Goal: Task Accomplishment & Management: Complete application form

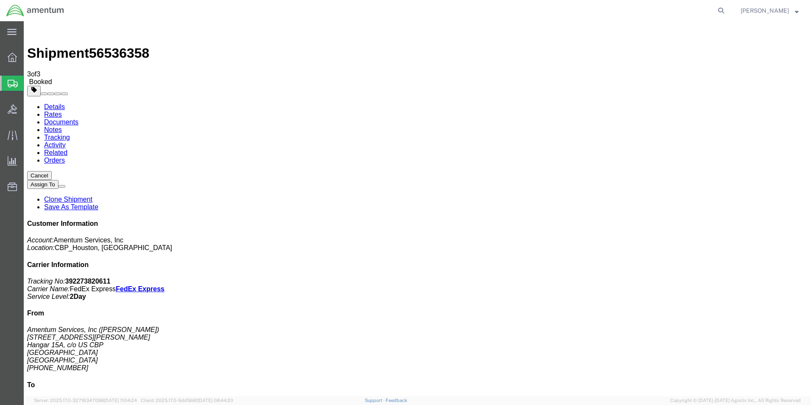
click at [0, 0] on span "Shipment Manager" at bounding box center [0, 0] width 0 height 0
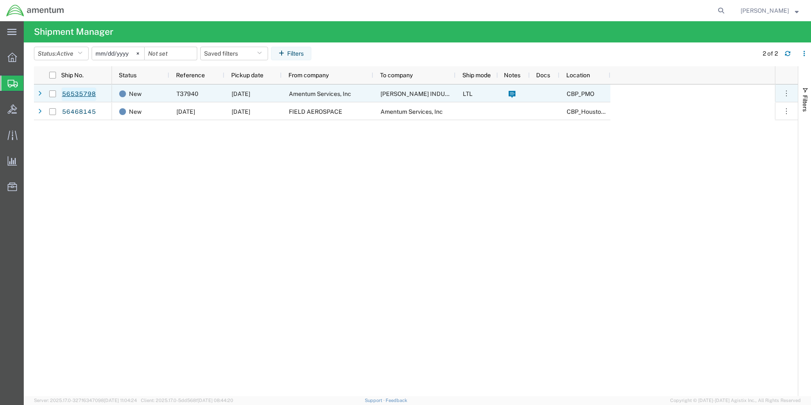
click at [87, 94] on link "56535798" at bounding box center [79, 94] width 35 height 14
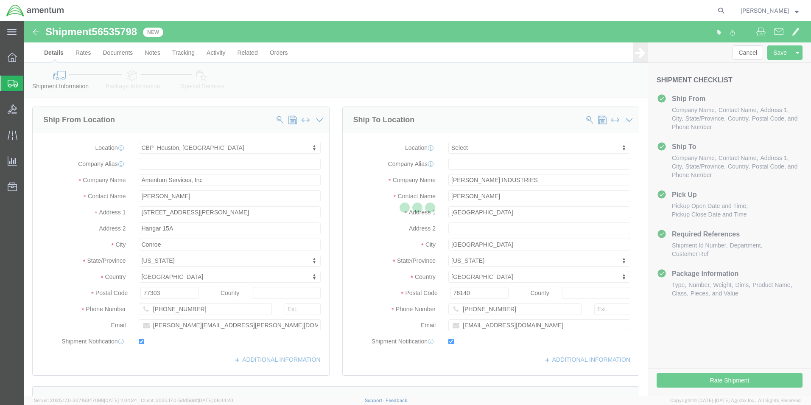
select select "49929"
select select
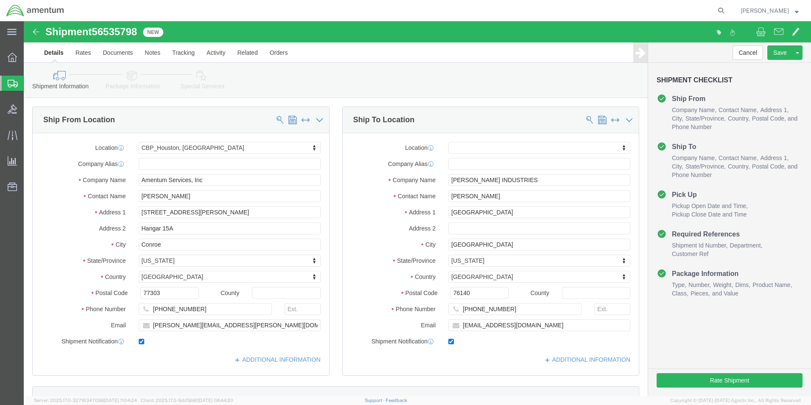
click icon
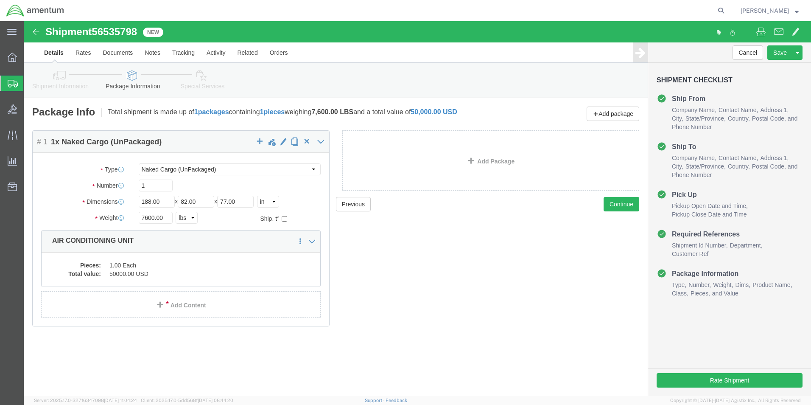
click icon
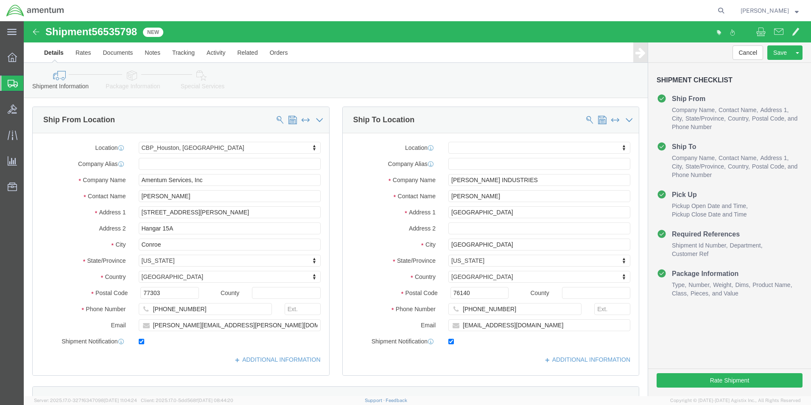
click at [0, 0] on span "Create Shipment" at bounding box center [0, 0] width 0 height 0
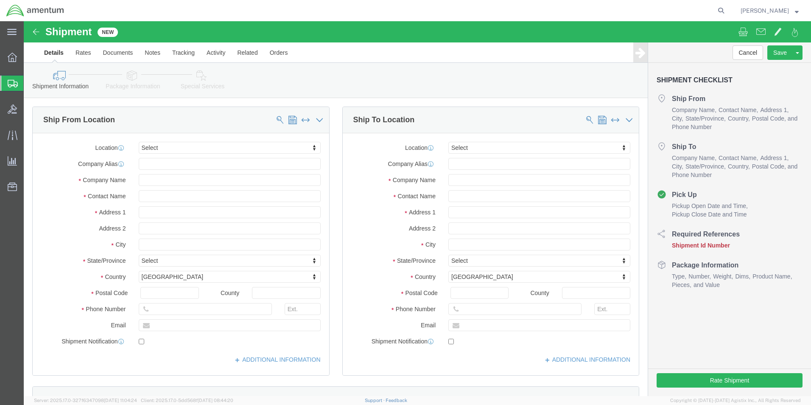
click at [30, 84] on span "Shipments" at bounding box center [26, 83] width 7 height 17
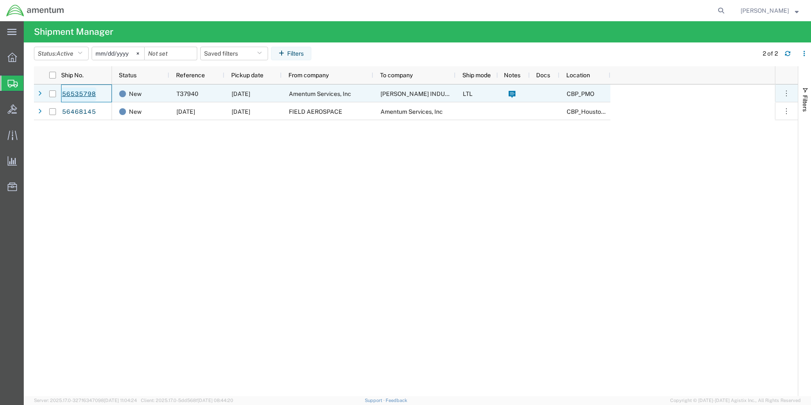
click at [84, 92] on link "56535798" at bounding box center [79, 94] width 35 height 14
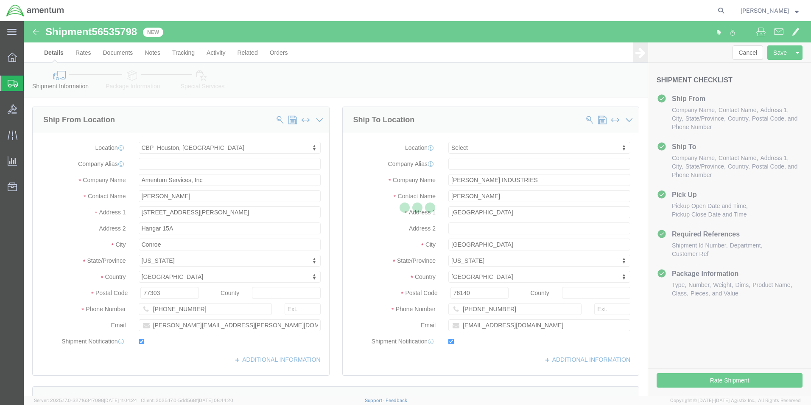
select select "49929"
select select
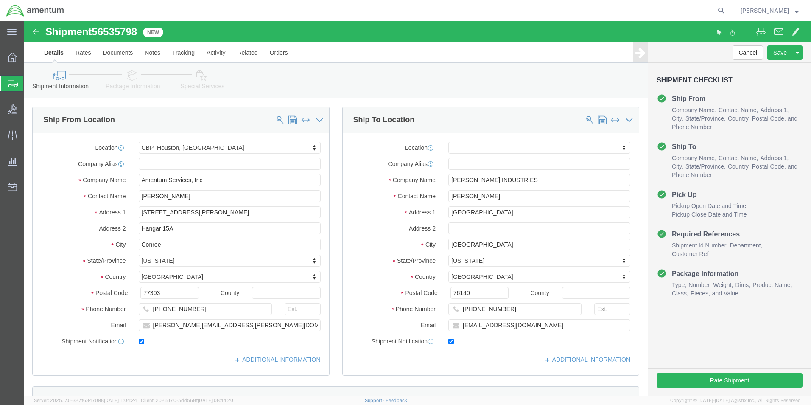
click at [0, 0] on span "Create Shipment" at bounding box center [0, 0] width 0 height 0
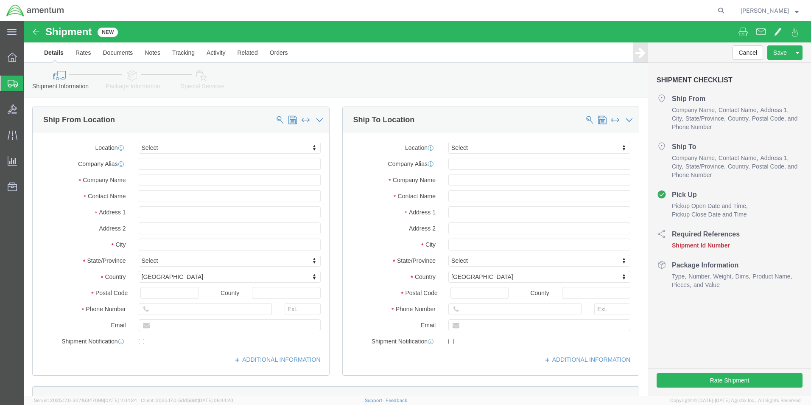
click at [0, 0] on span "Create Shipment" at bounding box center [0, 0] width 0 height 0
type input "eho"
select select "49929"
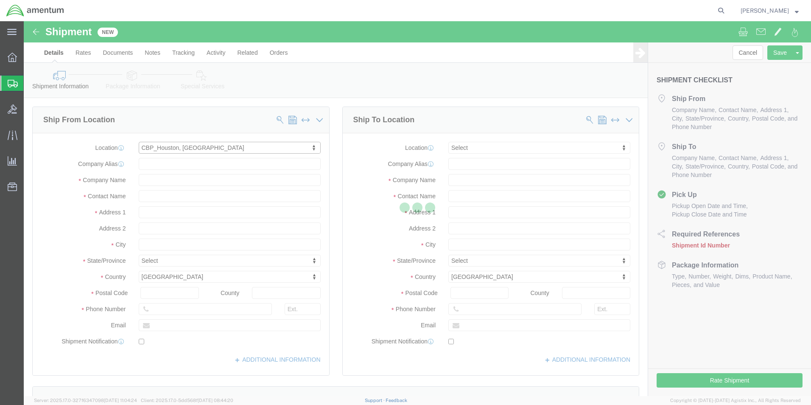
select select "[GEOGRAPHIC_DATA]"
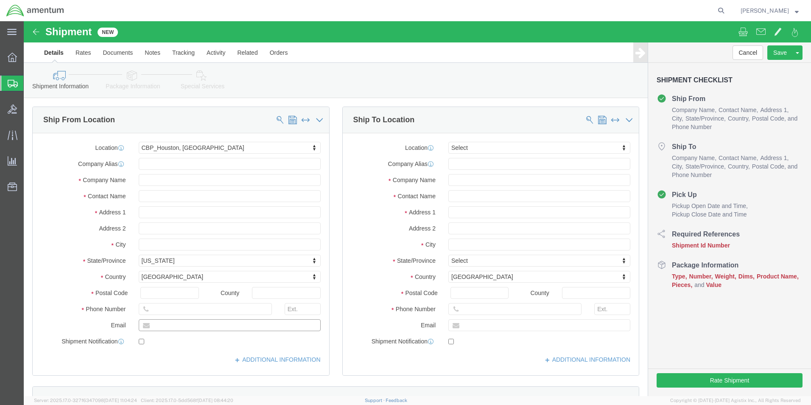
click input "text"
type input "[PERSON_NAME][EMAIL_ADDRESS][PERSON_NAME][DOMAIN_NAME]"
click input "checkbox"
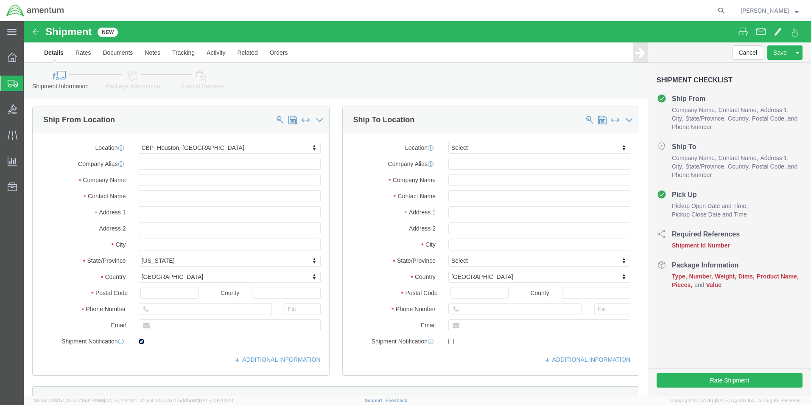
click input "checkbox"
checkbox input "false"
type input "EF"
select select "49831"
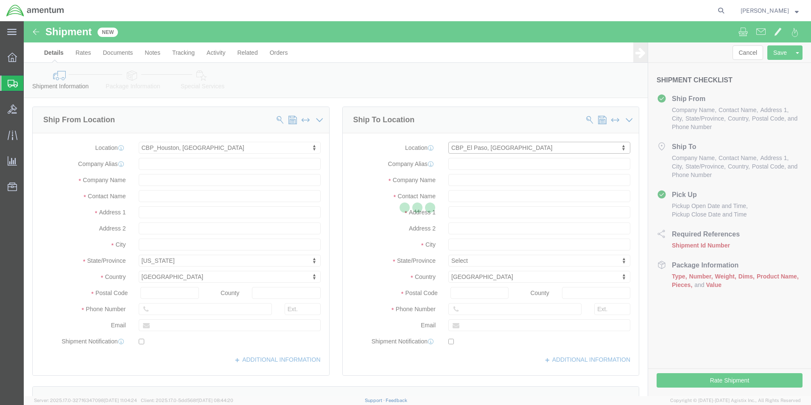
select select "[GEOGRAPHIC_DATA]"
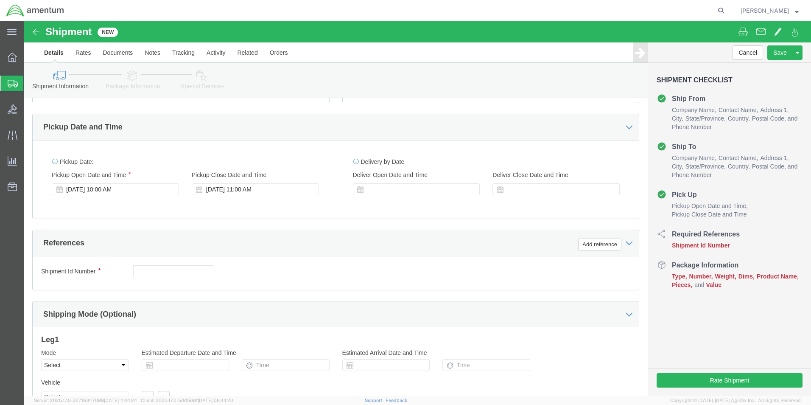
scroll to position [297, 0]
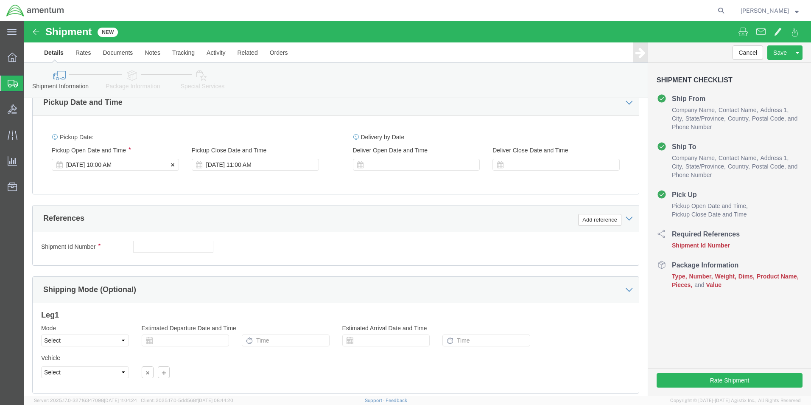
click div "[DATE] 10:00 AM"
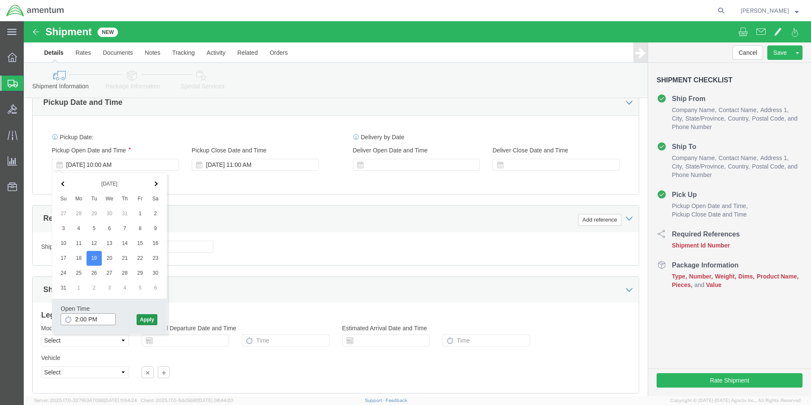
type input "2:00 PM"
click button "Apply"
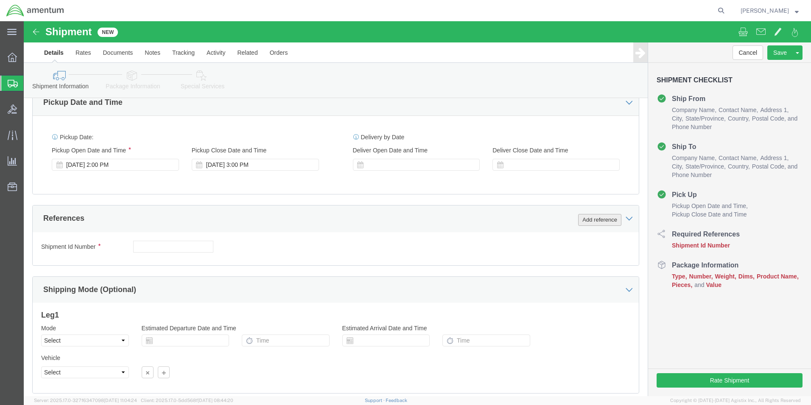
click button "Add reference"
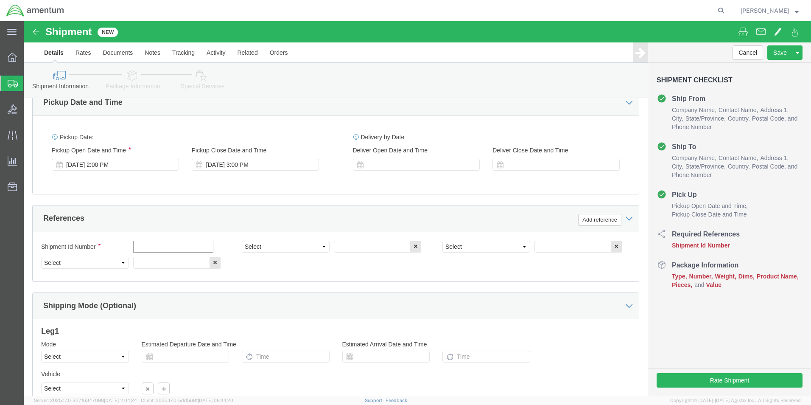
click input "text"
type input "[DATE]"
click select "Select Account Type Activity ID Airline Appointment Number ASN Batch Request # …"
select select "CUSTREF"
click select "Select Account Type Activity ID Airline Appointment Number ASN Batch Request # …"
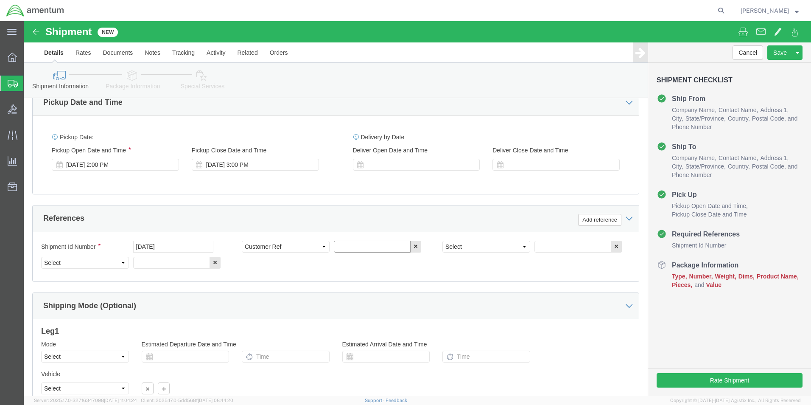
click input "text"
drag, startPoint x: 343, startPoint y: 222, endPoint x: 345, endPoint y: 218, distance: 4.6
click input "USAGE"
type input "USAGE 325250"
click select "Select Account Type Activity ID Airline Appointment Number ASN Batch Request # …"
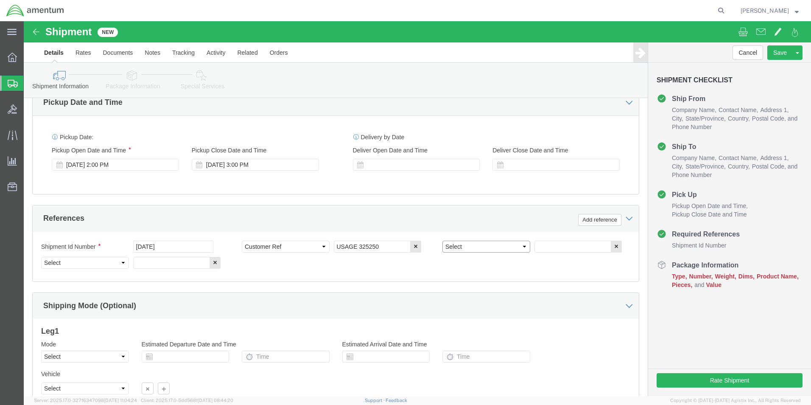
select select "PROJNUM"
click select "Select Account Type Activity ID Airline Appointment Number ASN Batch Request # …"
click input "text"
type input "6118.03.03.2219.000.EHO.0000"
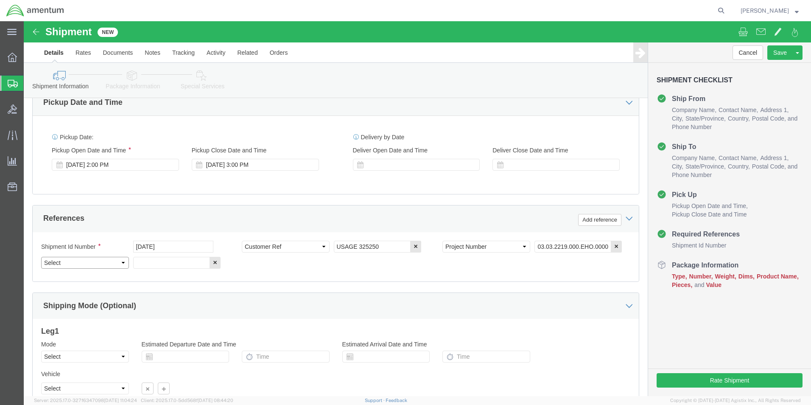
drag, startPoint x: 51, startPoint y: 239, endPoint x: 50, endPoint y: 235, distance: 4.8
click select "Select Account Type Activity ID Airline Appointment Number ASN Batch Request # …"
select select "DEPT"
click select "Select Account Type Activity ID Airline Appointment Number ASN Batch Request # …"
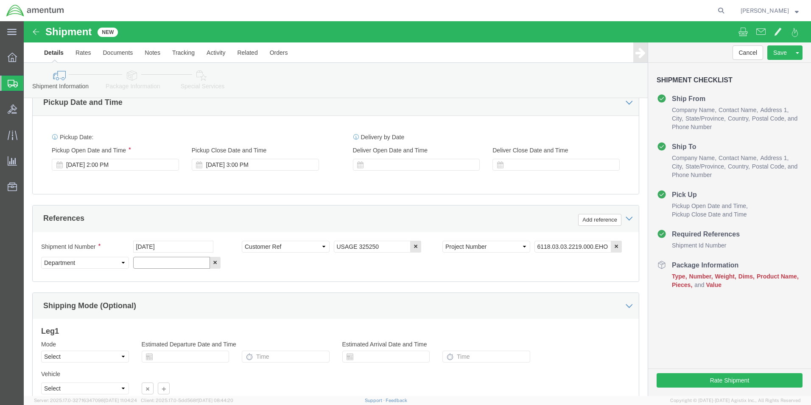
click input "text"
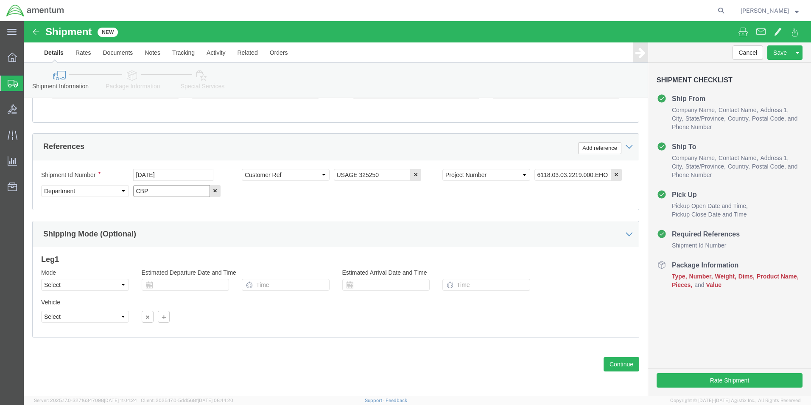
scroll to position [370, 0]
type input "CBP"
click button "Continue"
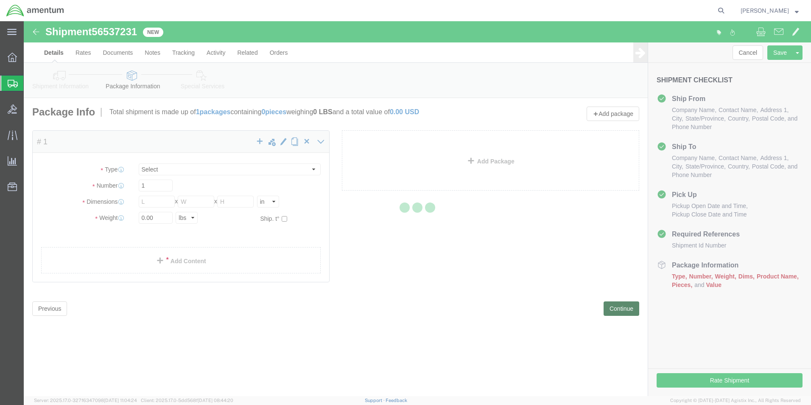
select select "CBOX"
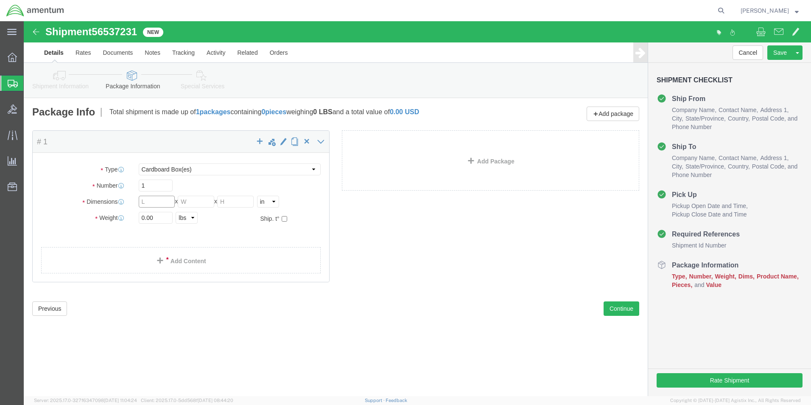
click input "text"
type input "16"
type input "10"
type input "19.0"
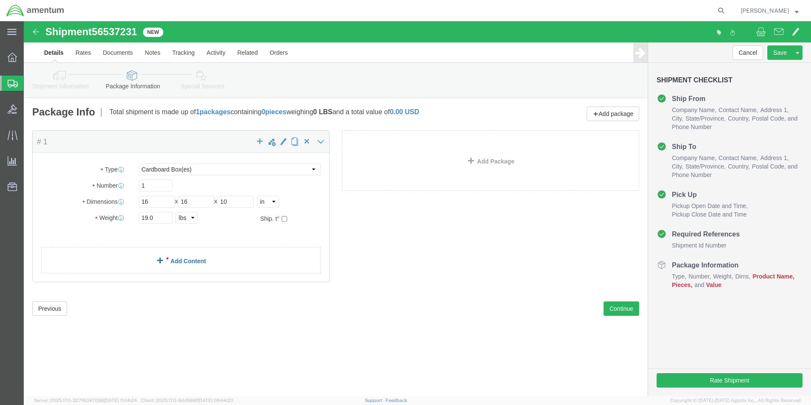
click div "Package Content # 1 x Package Type Select BCK Boxes Bale(s) Basket(s) Bolt(s) B…"
click link "Add Content"
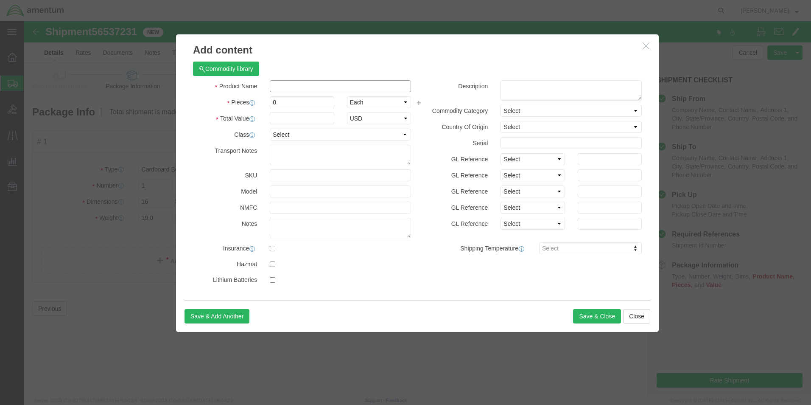
click input "text"
type input "BRAKE ASSY"
type input "1"
click input "text"
type input "25000.00"
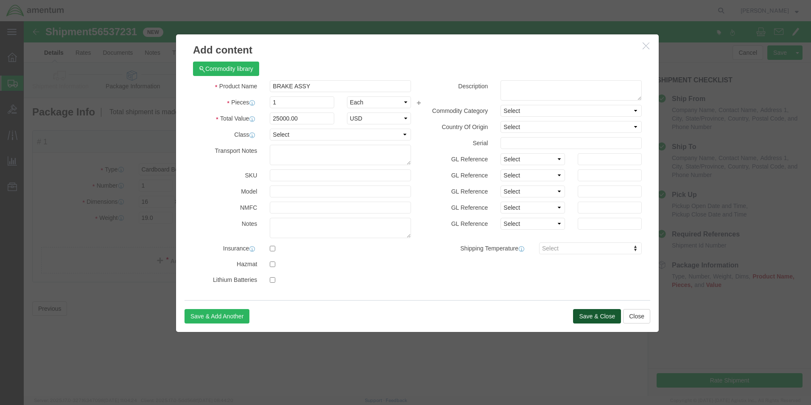
click button "Save & Close"
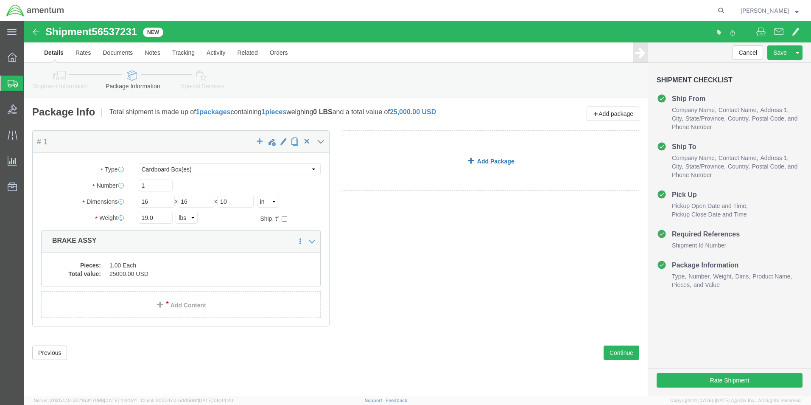
click link "Add Package"
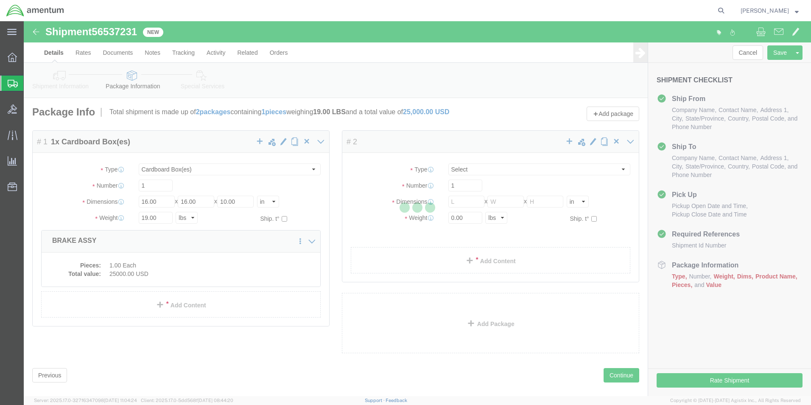
select select "CBOX"
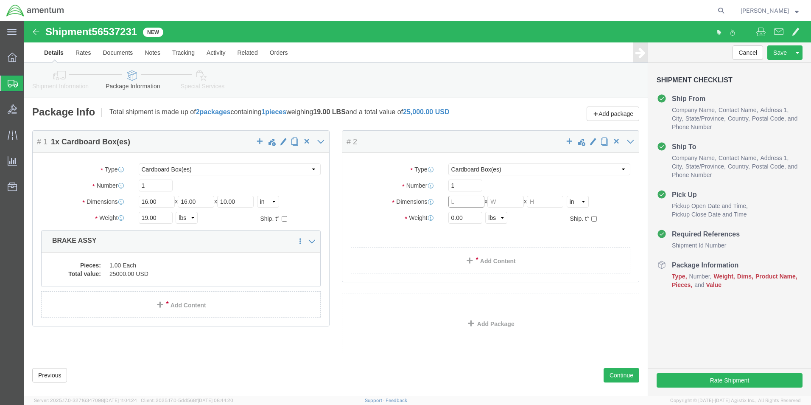
click input "text"
type input "16"
type input "10"
type input "19.0"
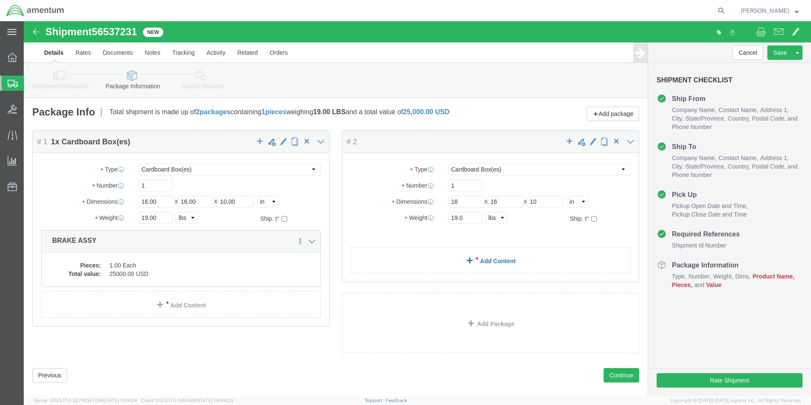
click link "Add Content"
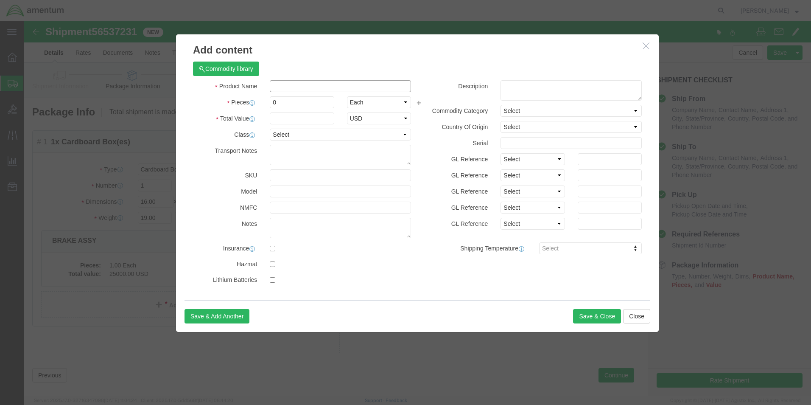
click input "text"
type input "BRAKE ASSY"
click h3 "Add content"
click input "0"
type input "1"
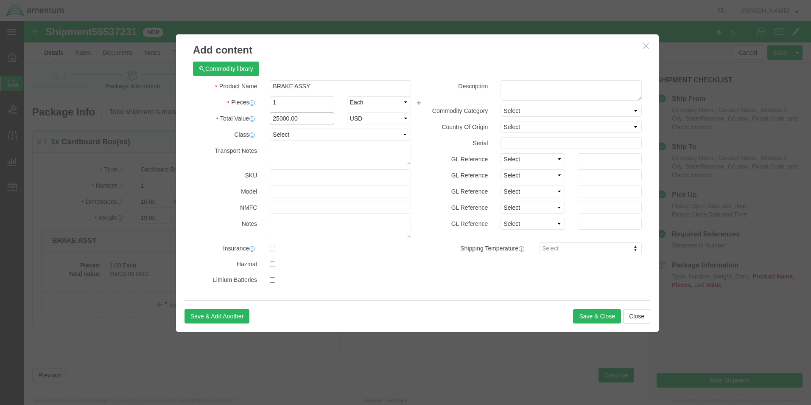
type input "25000.00"
select select "USD"
click button "Save & Close"
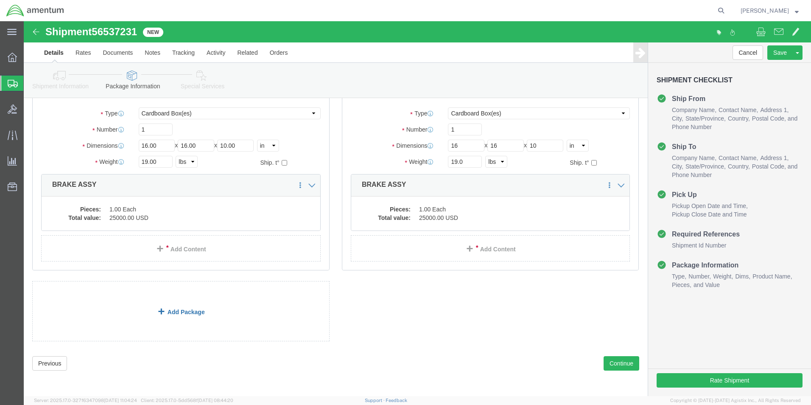
scroll to position [56, 0]
click link "Add Package"
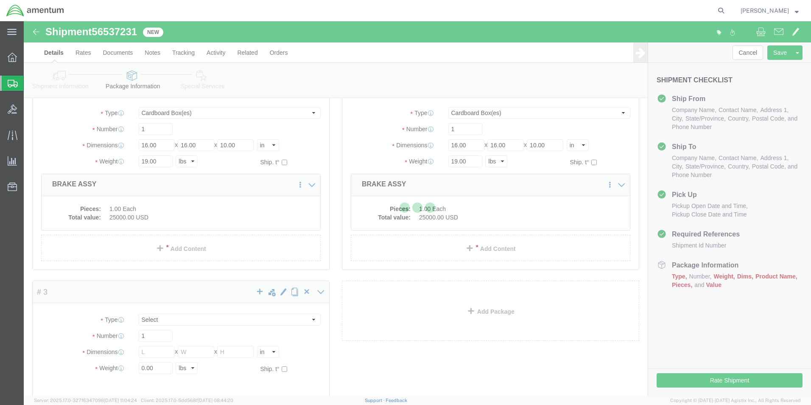
scroll to position [0, 0]
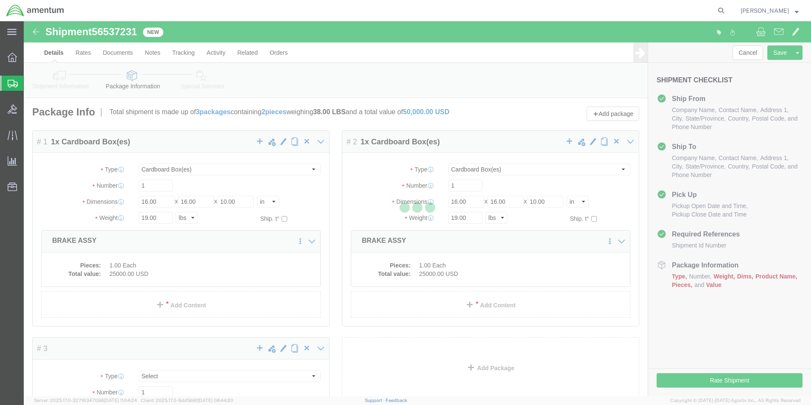
select select "CBOX"
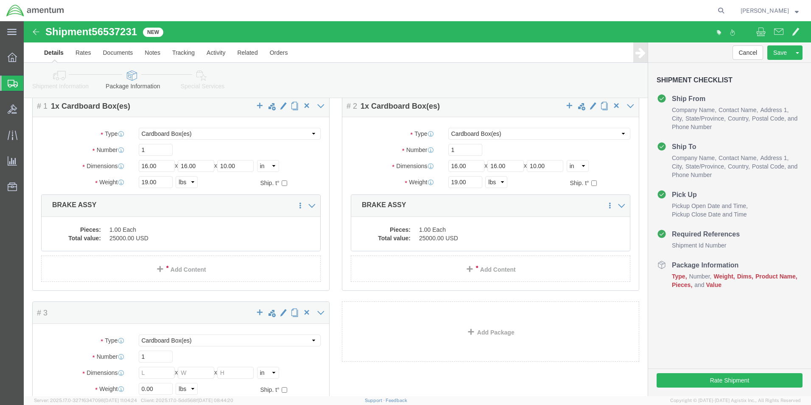
scroll to position [152, 0]
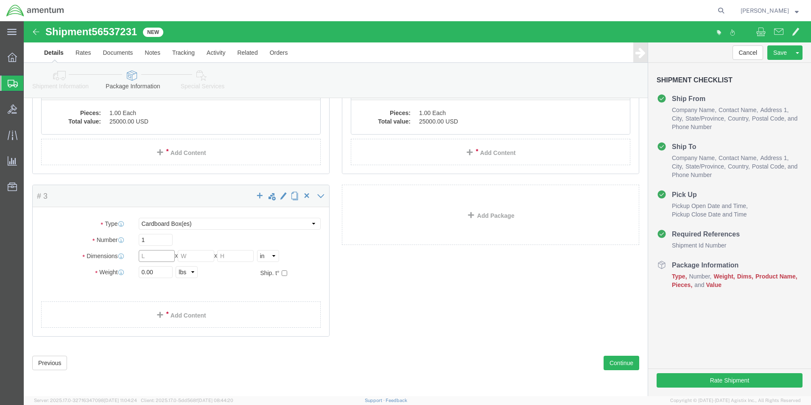
click input "text"
type input "16"
type input "10"
type input "19.0"
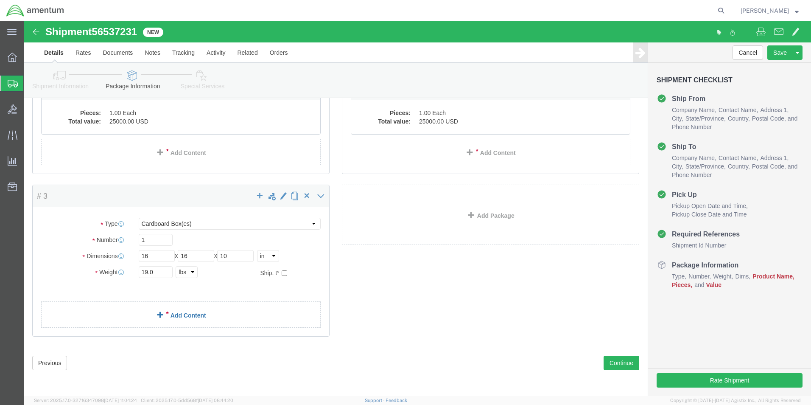
click link "Add Content"
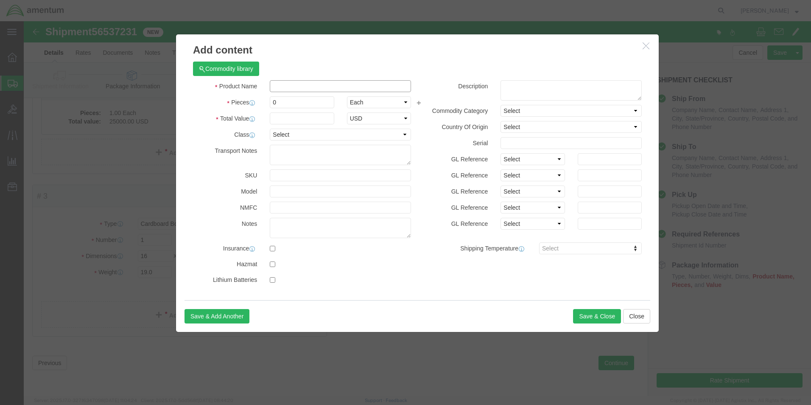
click input "text"
type input "BRAKE ASSY"
type input "25000.00"
click input "0"
type input "1"
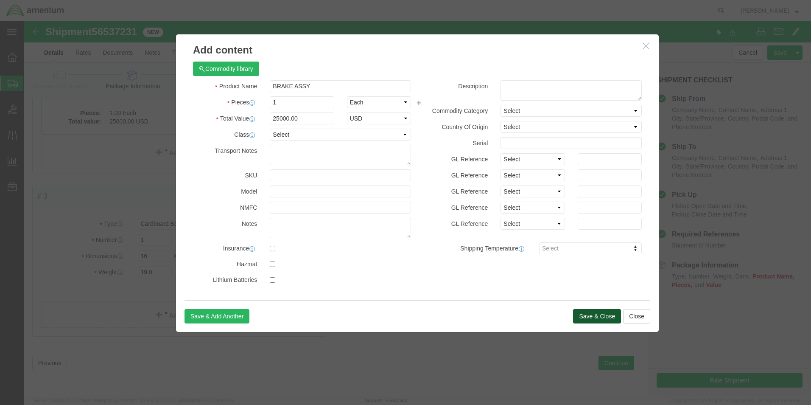
type input "25000"
click button "Save & Close"
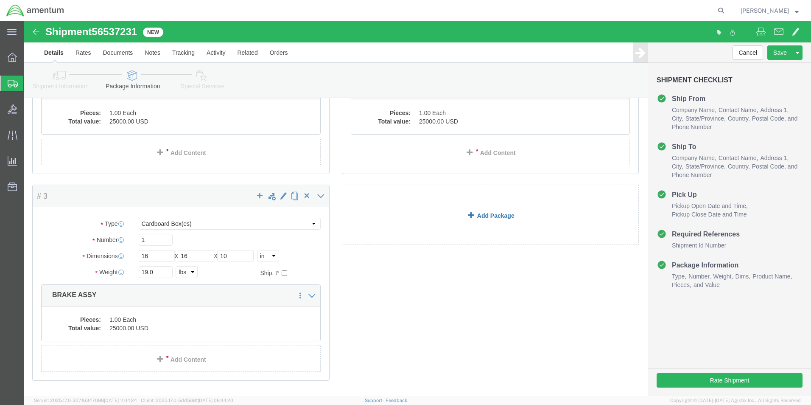
click link "Add Package"
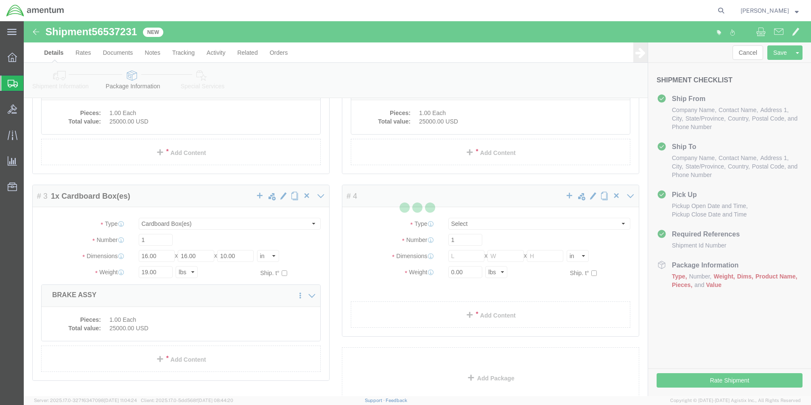
select select "CBOX"
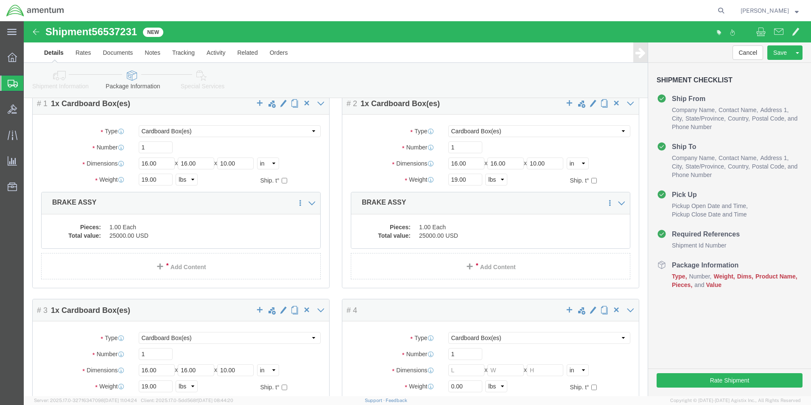
scroll to position [219, 0]
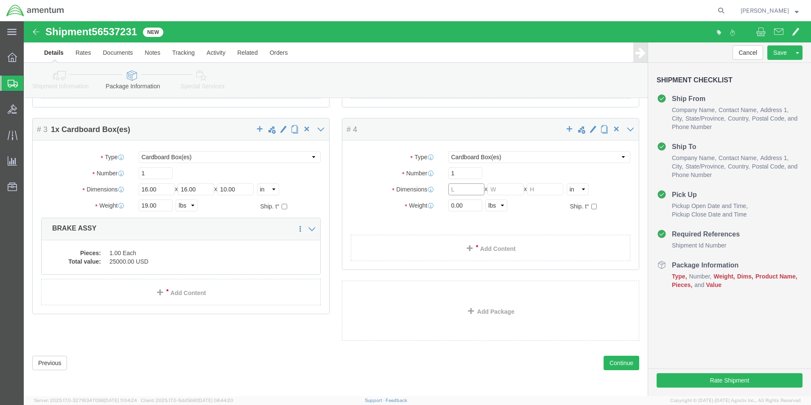
click input "text"
type input "16"
type input "10"
type input "19.0"
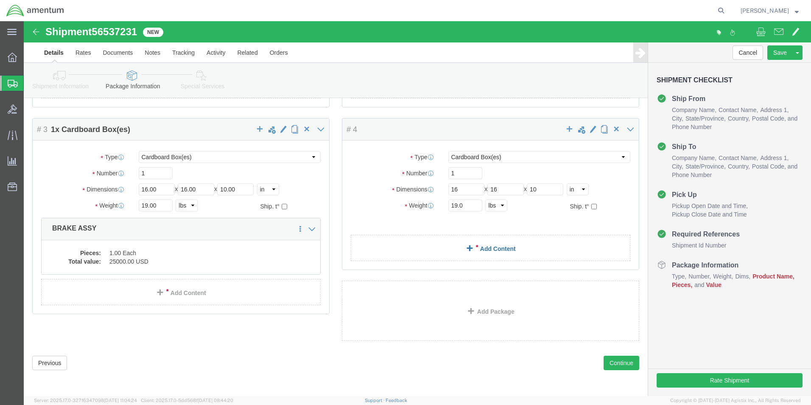
click link "Add Content"
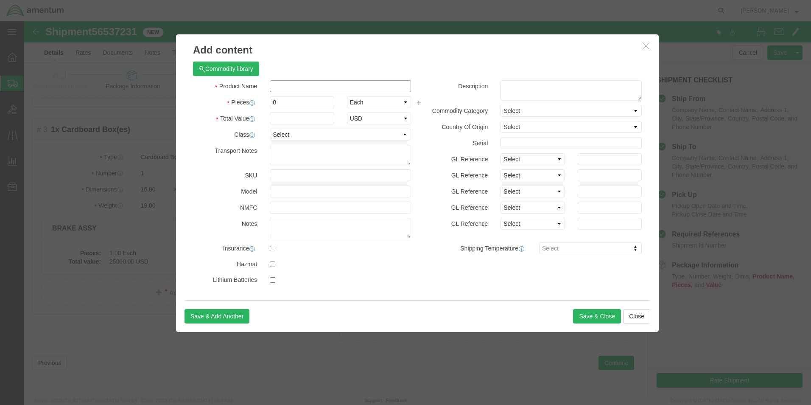
click input "text"
type input "BRAKE ASSY"
type input "25000.00"
click input "0"
type input "1"
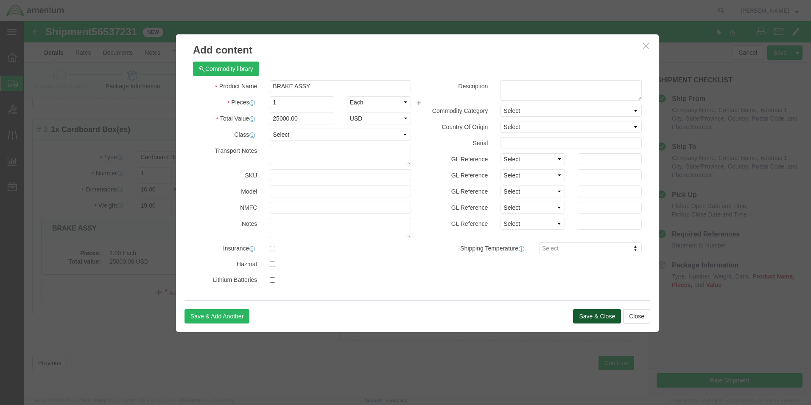
type input "25000"
click button "Save & Close"
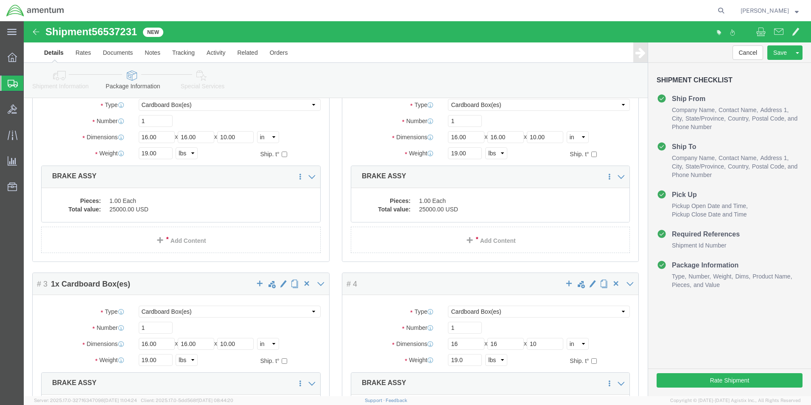
scroll to position [263, 0]
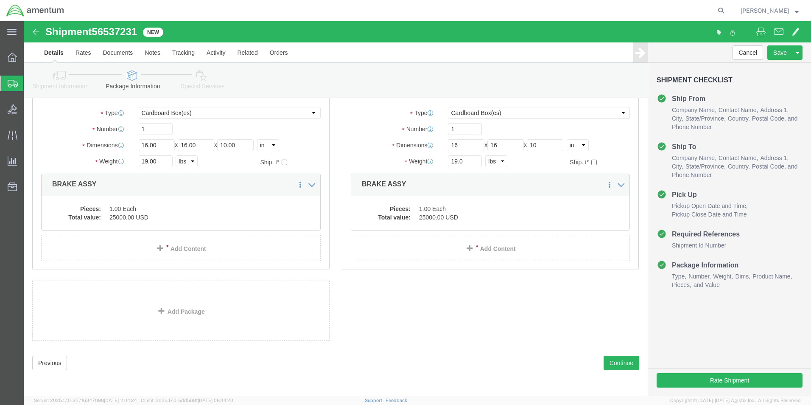
click link "Add Package"
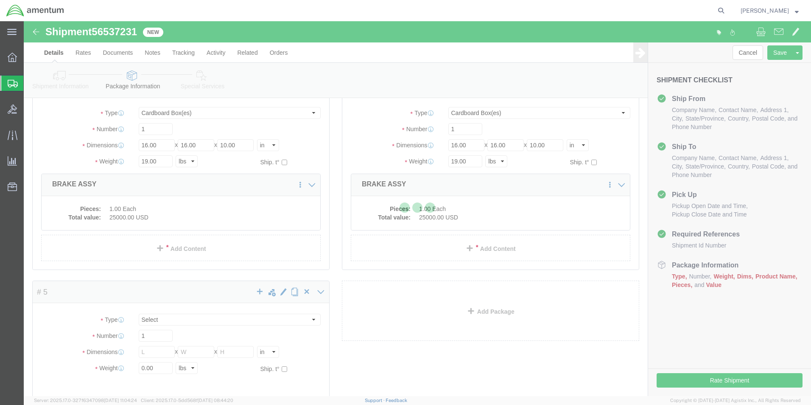
scroll to position [0, 0]
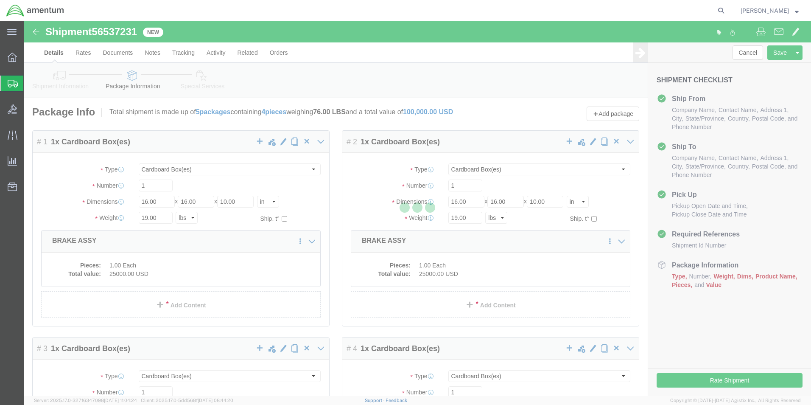
select select "CBOX"
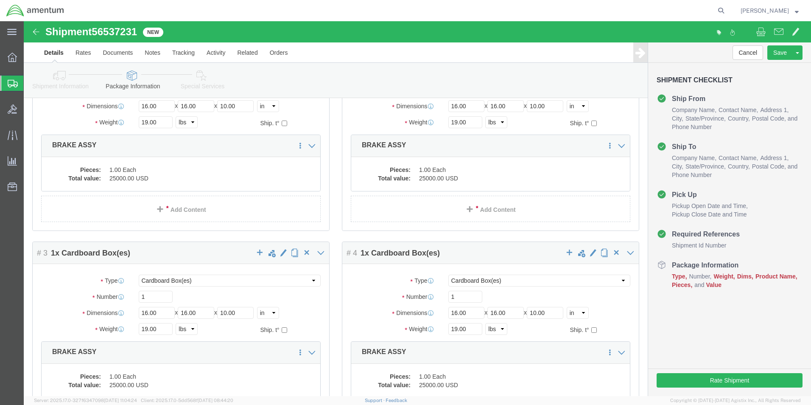
scroll to position [359, 0]
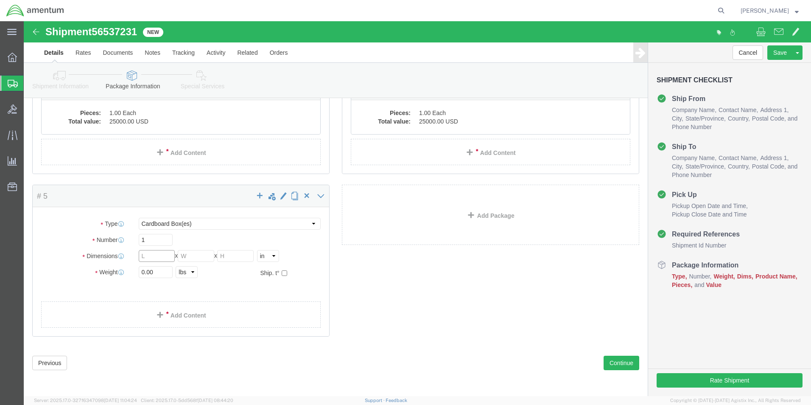
click input "text"
type input "16"
type input "10"
type input "19.0"
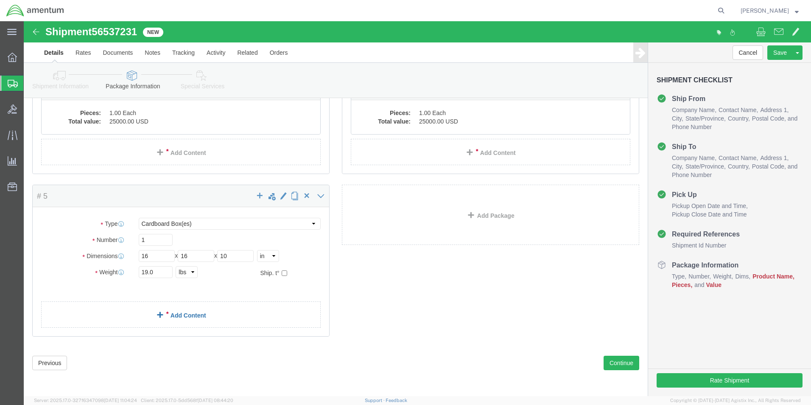
click link "Add Content"
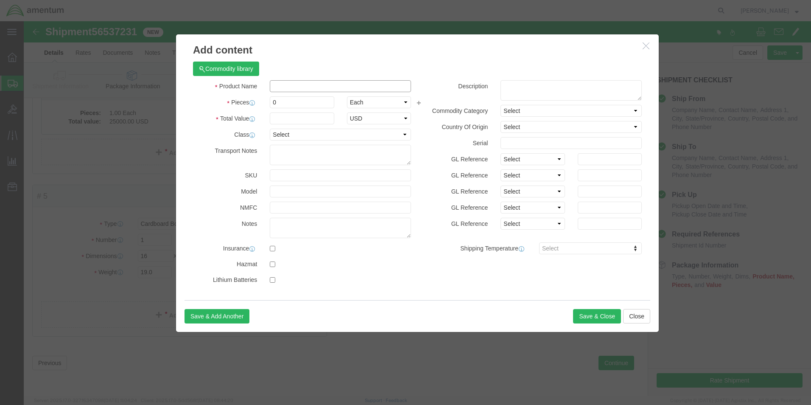
click input "text"
type input "BRAKE ASSY"
type input "25000.00"
click input "0"
type input "1"
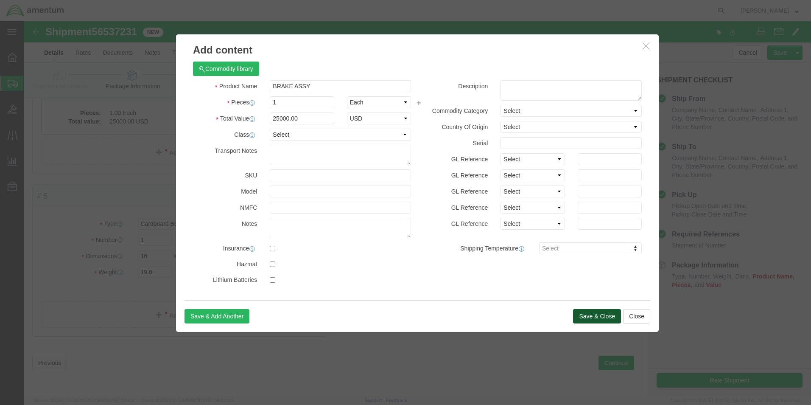
type input "25000"
click button "Save & Close"
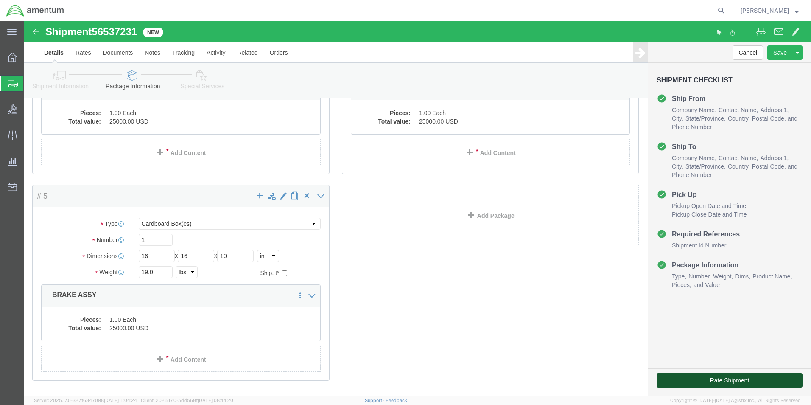
click button "Rate Shipment"
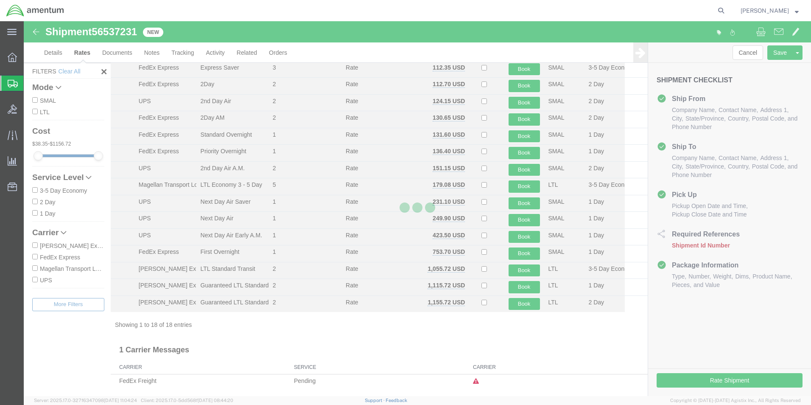
scroll to position [102, 0]
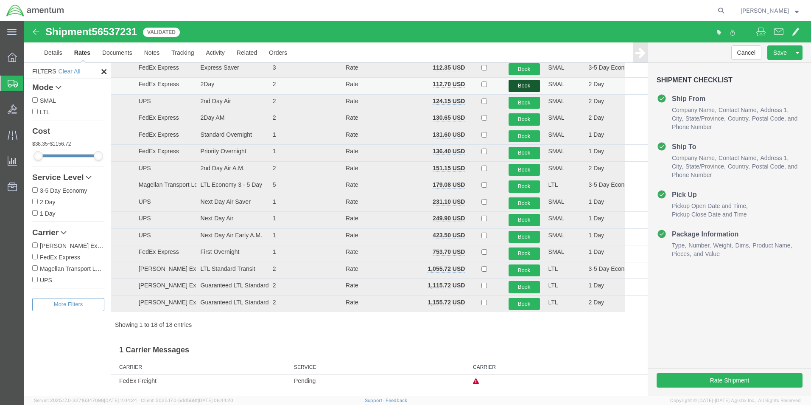
click at [517, 84] on button "Book" at bounding box center [524, 86] width 31 height 12
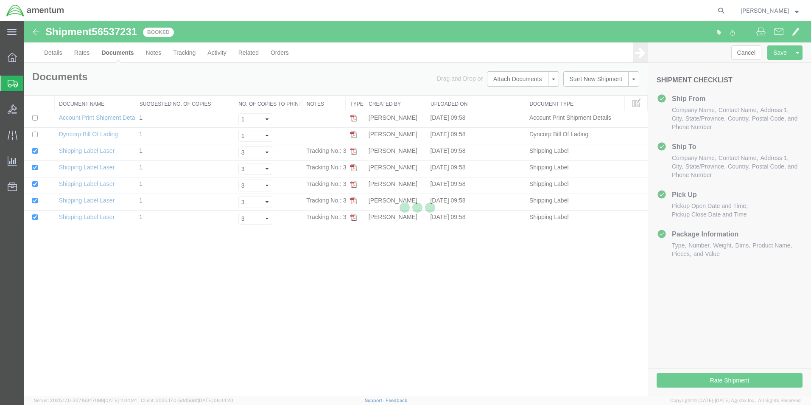
scroll to position [0, 0]
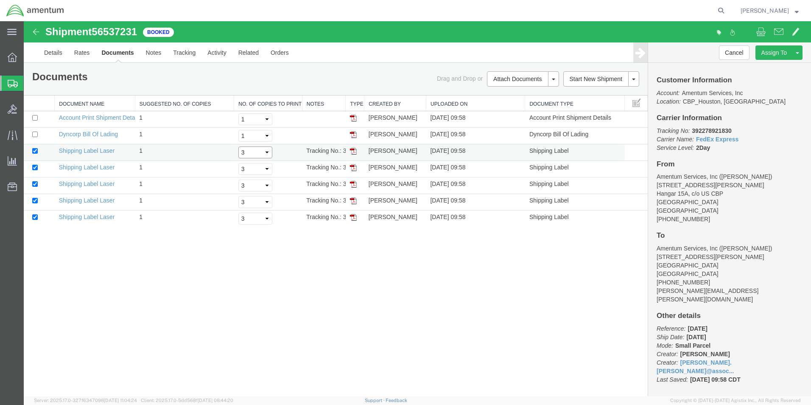
click at [262, 153] on select "Select 1 2 3 4 5" at bounding box center [255, 152] width 34 height 12
select select "2"
click at [238, 146] on select "Select 1 2 3 4 5" at bounding box center [255, 152] width 34 height 12
click at [250, 158] on select "Select 1 2 3 4 5" at bounding box center [255, 152] width 34 height 12
select select "2"
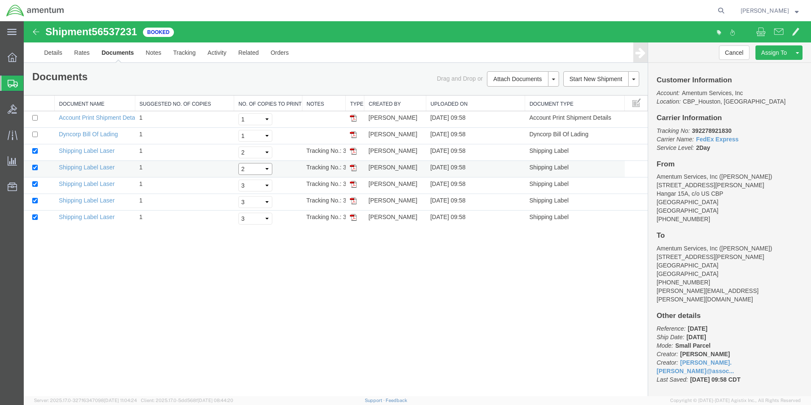
click at [238, 146] on select "Select 1 2 3 4 5" at bounding box center [255, 152] width 34 height 12
click at [251, 158] on select "Select 1 2 3 4 5" at bounding box center [255, 152] width 34 height 12
select select "2"
click at [238, 158] on select "Select 1 2 3 4 5" at bounding box center [255, 152] width 34 height 12
click at [248, 158] on select "Select 1 2 3 4 5" at bounding box center [255, 152] width 34 height 12
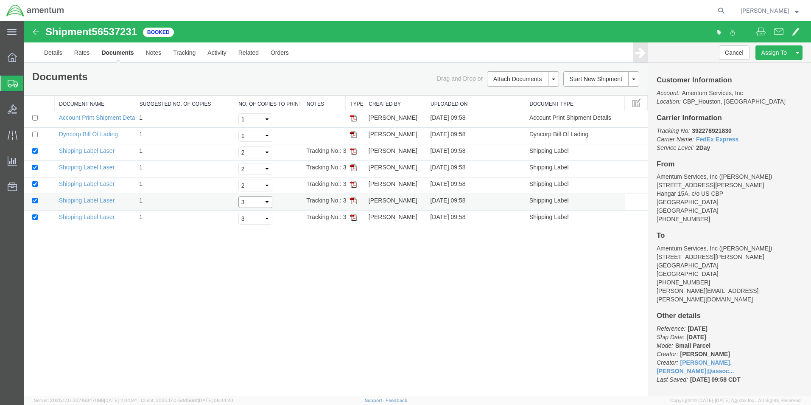
select select "2"
click at [238, 158] on select "Select 1 2 3 4 5" at bounding box center [255, 152] width 34 height 12
click at [251, 158] on select "Select 1 2 3 4 5" at bounding box center [255, 152] width 34 height 12
select select "2"
click at [238, 158] on select "Select 1 2 3 4 5" at bounding box center [255, 152] width 34 height 12
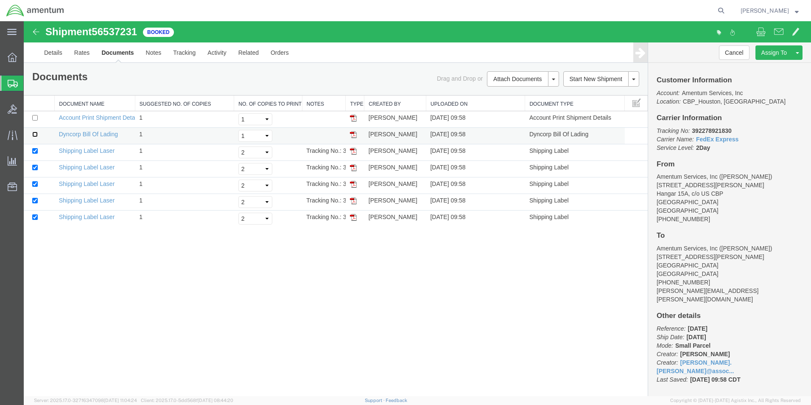
click at [36, 135] on input "checkbox" at bounding box center [35, 134] width 6 height 6
checkbox input "true"
click at [261, 135] on select "Select 1 2 3 4 5" at bounding box center [255, 136] width 34 height 12
select select "5"
click at [238, 130] on select "Select 1 2 3 4 5" at bounding box center [255, 136] width 34 height 12
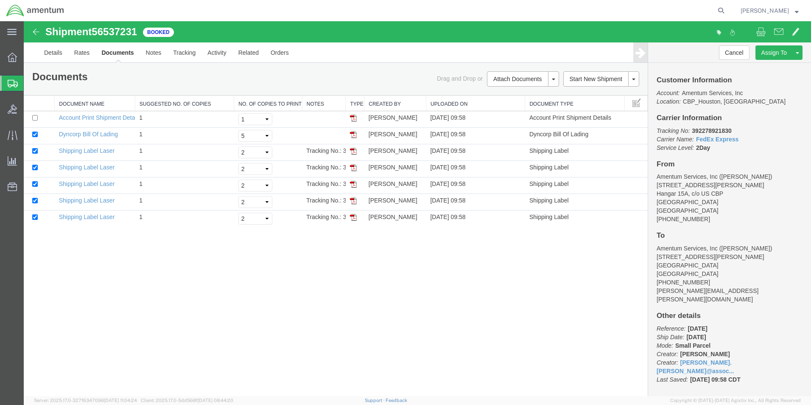
click at [24, 21] on link "Print Documents" at bounding box center [24, 21] width 0 height 0
click at [56, 51] on link "Details" at bounding box center [53, 52] width 30 height 20
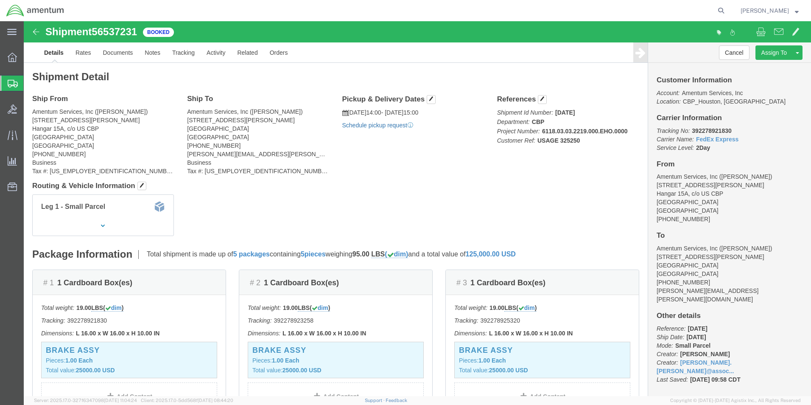
drag, startPoint x: 360, startPoint y: 103, endPoint x: 381, endPoint y: 131, distance: 35.0
click link "Schedule pickup request"
